Goal: Information Seeking & Learning: Find contact information

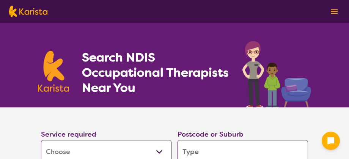
select select "[MEDICAL_DATA]"
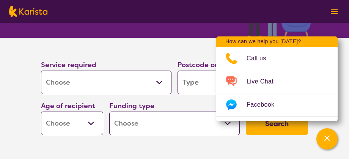
scroll to position [70, 0]
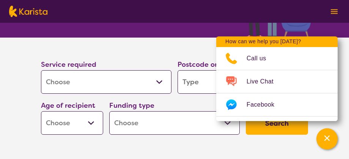
click at [284, 149] on section "Service required Allied Health Assistant Assessment ([MEDICAL_DATA] or [MEDICAL…" at bounding box center [175, 98] width 304 height 121
click at [287, 143] on section "Service required Allied Health Assistant Assessment ([MEDICAL_DATA] or [MEDICAL…" at bounding box center [175, 98] width 304 height 121
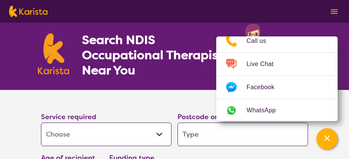
scroll to position [18, 0]
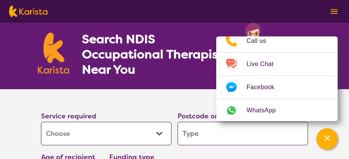
click at [235, 139] on input "search" at bounding box center [243, 134] width 131 height 24
type input "3"
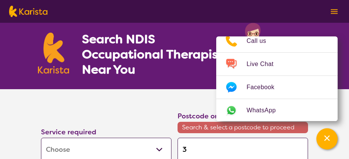
type input "30"
type input "308"
type input "3089"
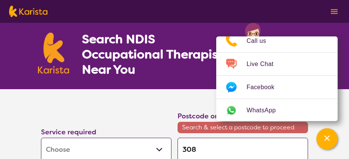
type input "3089"
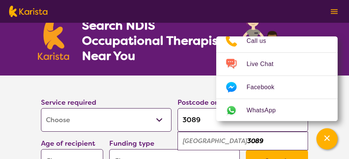
scroll to position [32, 0]
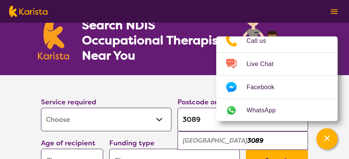
type input "3089"
click at [258, 140] on div "Diamond Creek 3089" at bounding box center [242, 141] width 123 height 14
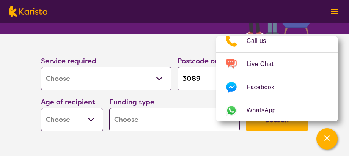
scroll to position [79, 0]
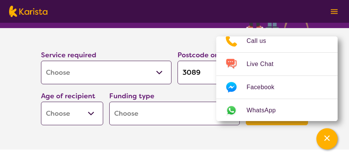
click at [71, 116] on select "Early Childhood - 0 to 9 Child - 10 to 11 Adolescent - 12 to 17 Adult - 18 to 6…" at bounding box center [72, 114] width 62 height 24
select select "AG"
click at [41, 102] on select "Early Childhood - 0 to 9 Child - 10 to 11 Adolescent - 12 to 17 Adult - 18 to 6…" at bounding box center [72, 114] width 62 height 24
select select "AG"
click at [130, 113] on select "Home Care Package (HCP) National Disability Insurance Scheme (NDIS) I don't know" at bounding box center [174, 114] width 131 height 24
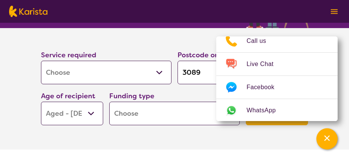
select select "NDIS"
click at [109, 102] on select "Home Care Package (HCP) National Disability Insurance Scheme (NDIS) I don't know" at bounding box center [174, 114] width 131 height 24
select select "NDIS"
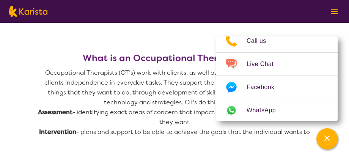
scroll to position [301, 0]
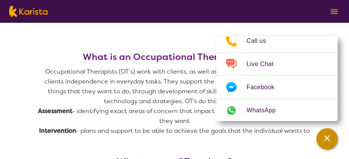
click at [323, 136] on div "Channel Menu" at bounding box center [327, 139] width 15 height 17
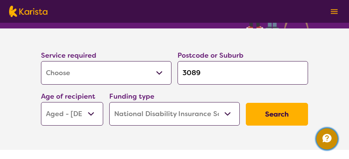
scroll to position [84, 0]
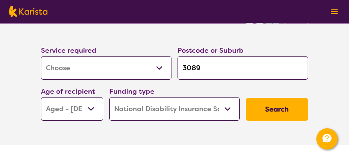
click at [280, 111] on button "Search" at bounding box center [277, 109] width 62 height 23
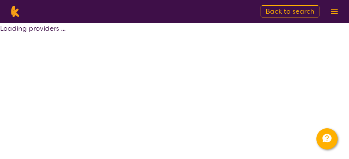
select select "by_score"
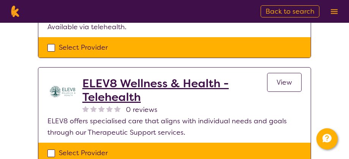
scroll to position [233, 0]
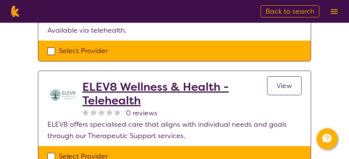
click at [284, 85] on span "View" at bounding box center [285, 85] width 16 height 9
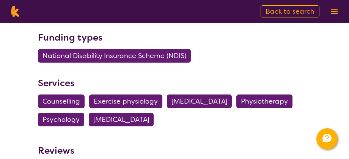
scroll to position [840, 0]
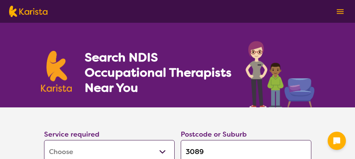
select select "[MEDICAL_DATA]"
select select "AG"
select select "NDIS"
select select "[MEDICAL_DATA]"
select select "AG"
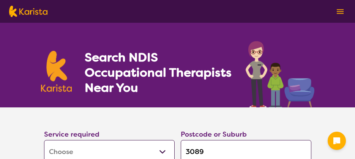
select select "NDIS"
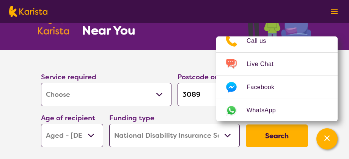
scroll to position [75, 0]
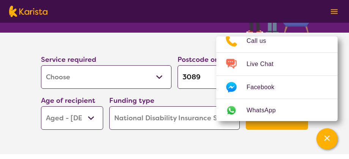
click at [240, 137] on section "Service required Allied Health Assistant Assessment (ADHD or Autism) Behaviour …" at bounding box center [175, 93] width 304 height 121
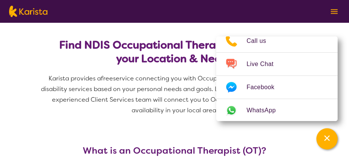
scroll to position [210, 0]
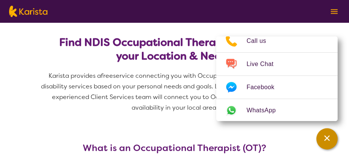
click at [331, 140] on div "Channel Menu" at bounding box center [327, 139] width 15 height 17
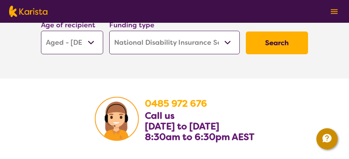
scroll to position [1264, 0]
